Goal: Task Accomplishment & Management: Complete application form

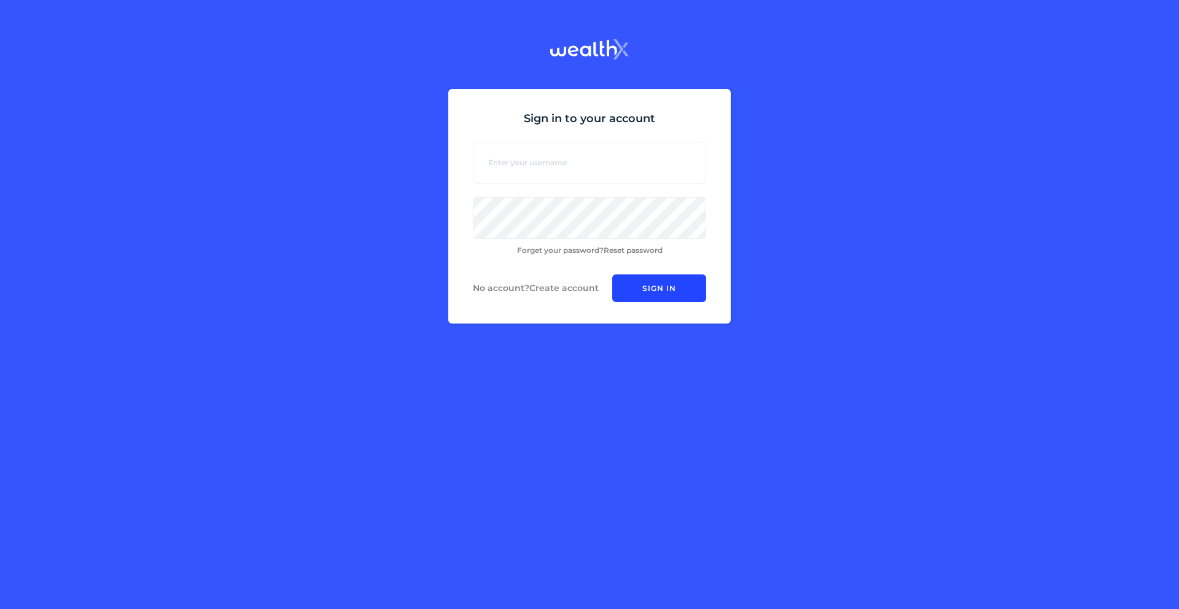
click at [550, 160] on input at bounding box center [589, 163] width 233 height 42
type input "balachandhar.tn.77@gmail.com"
click at [553, 289] on link "Create account" at bounding box center [563, 288] width 69 height 11
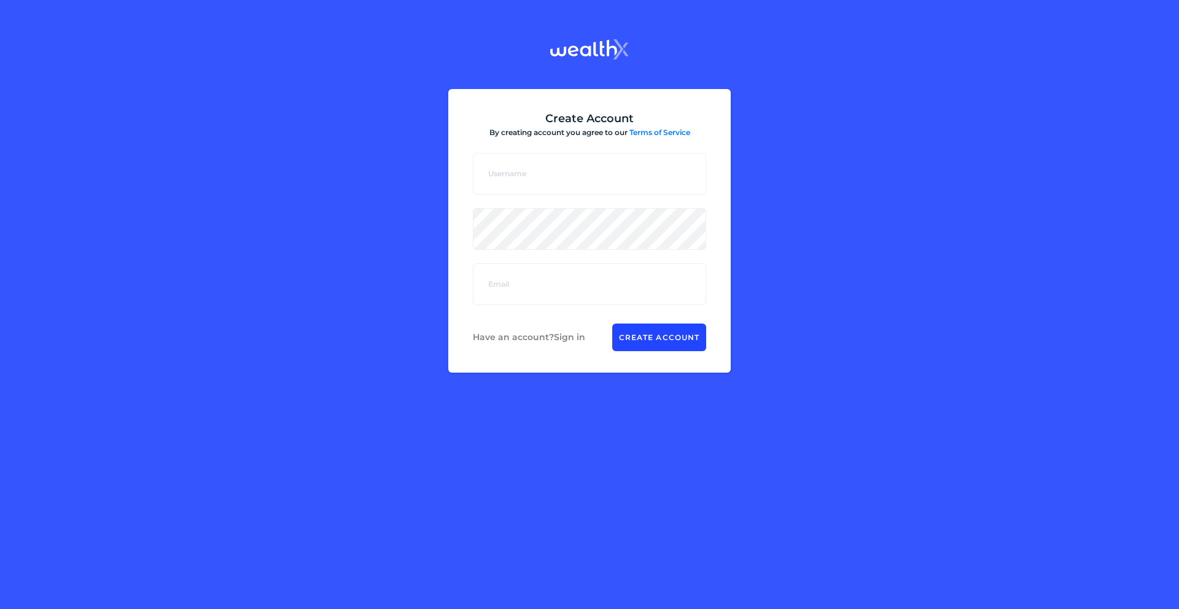
click at [538, 179] on input at bounding box center [589, 174] width 233 height 42
click at [576, 187] on input "Balachandhar" at bounding box center [589, 174] width 233 height 42
type input "balachandhar.tn.77@gmail.com"
